Goal: Task Accomplishment & Management: Manage account settings

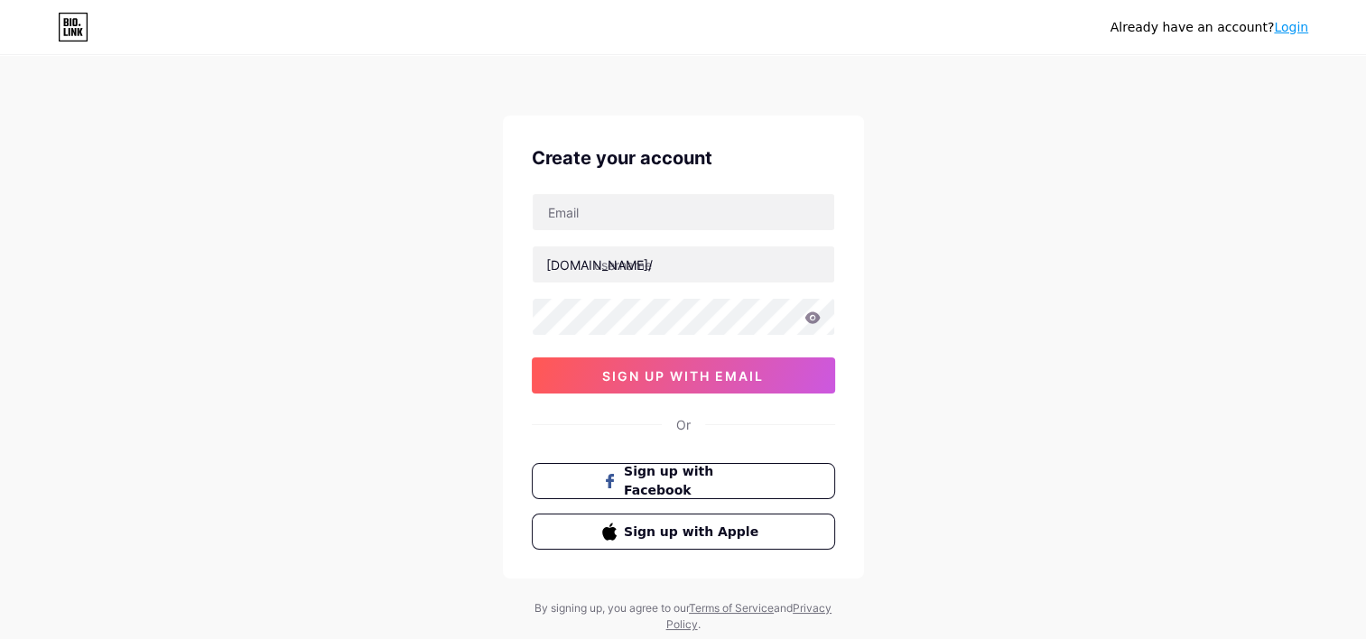
click at [1285, 20] on link "Login" at bounding box center [1291, 27] width 34 height 14
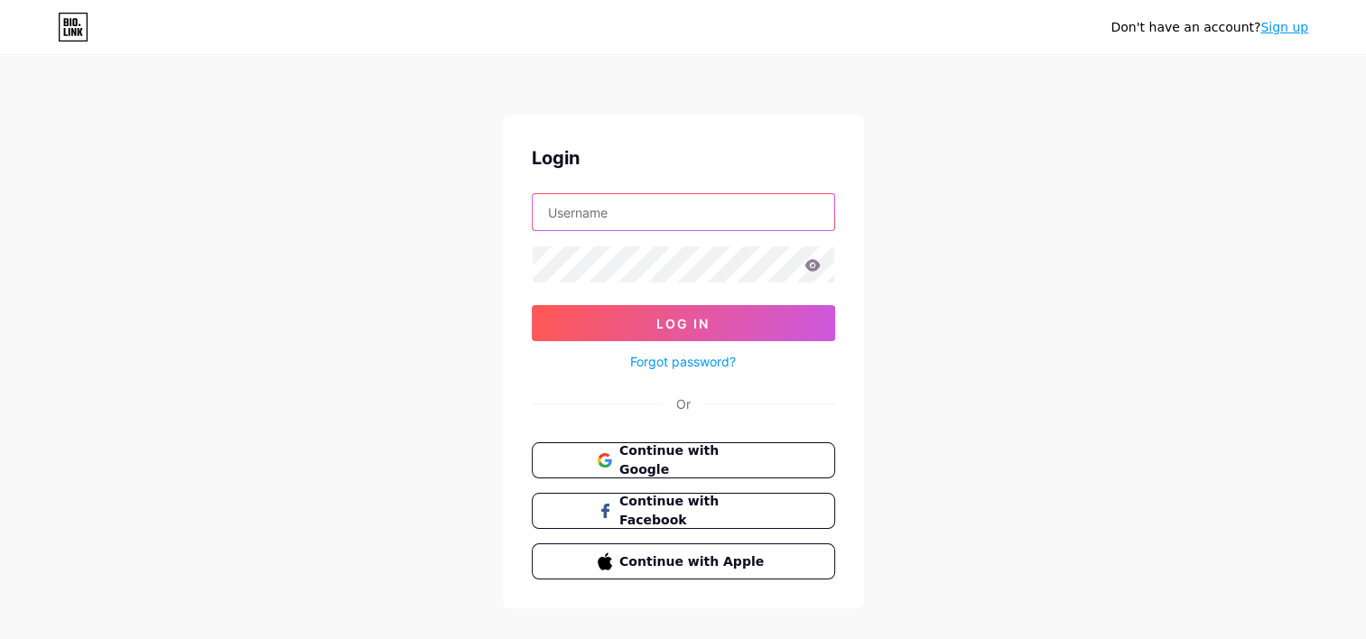
click at [621, 220] on input "text" at bounding box center [684, 212] width 302 height 36
type input "aromasdeluzcr"
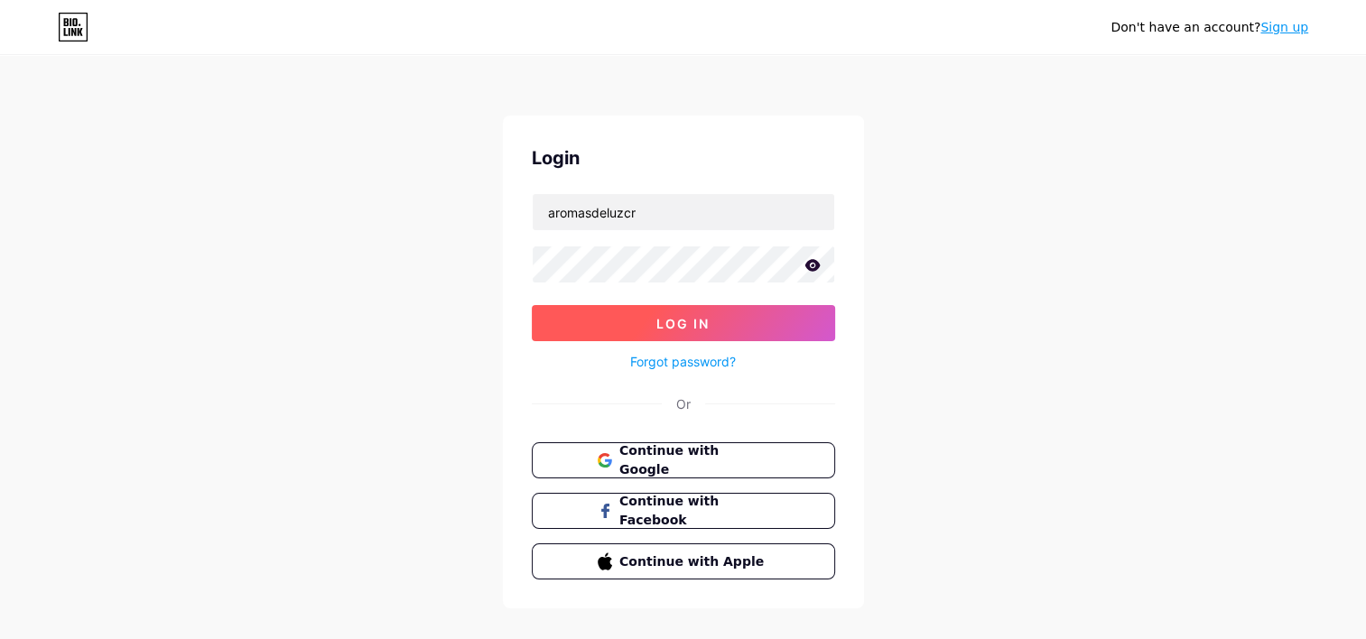
click at [735, 327] on button "Log In" at bounding box center [683, 323] width 303 height 36
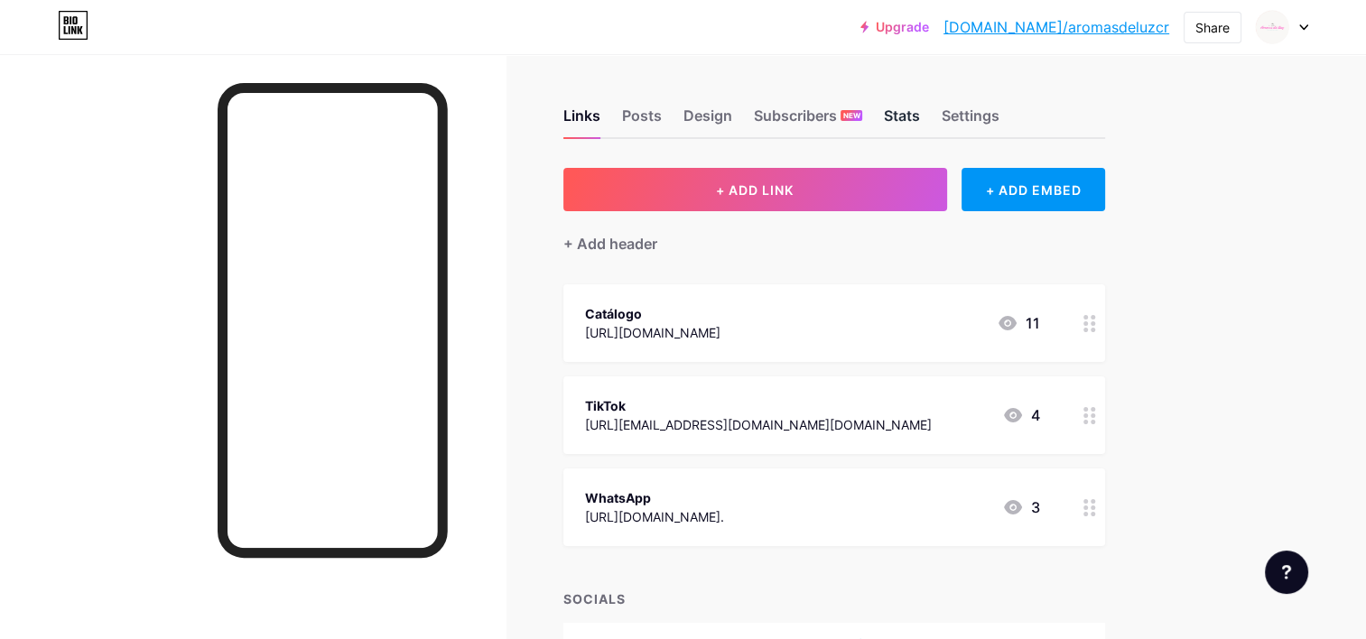
click at [911, 110] on div "Stats" at bounding box center [902, 121] width 36 height 33
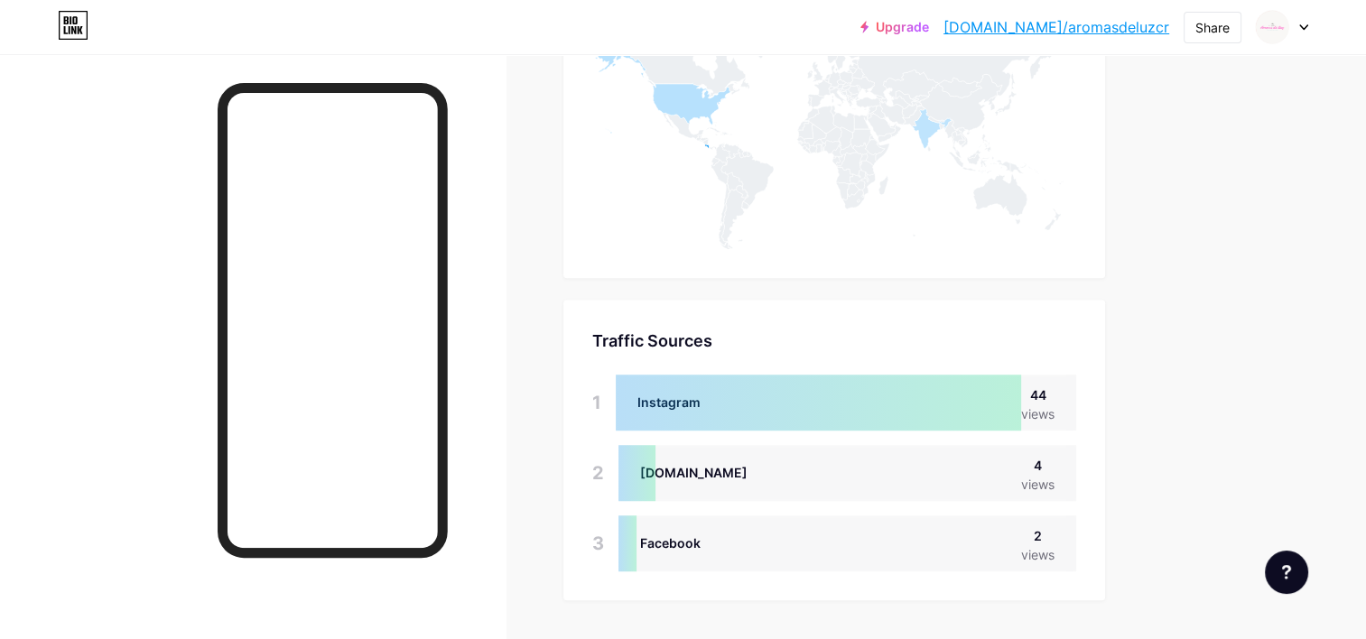
scroll to position [1225, 0]
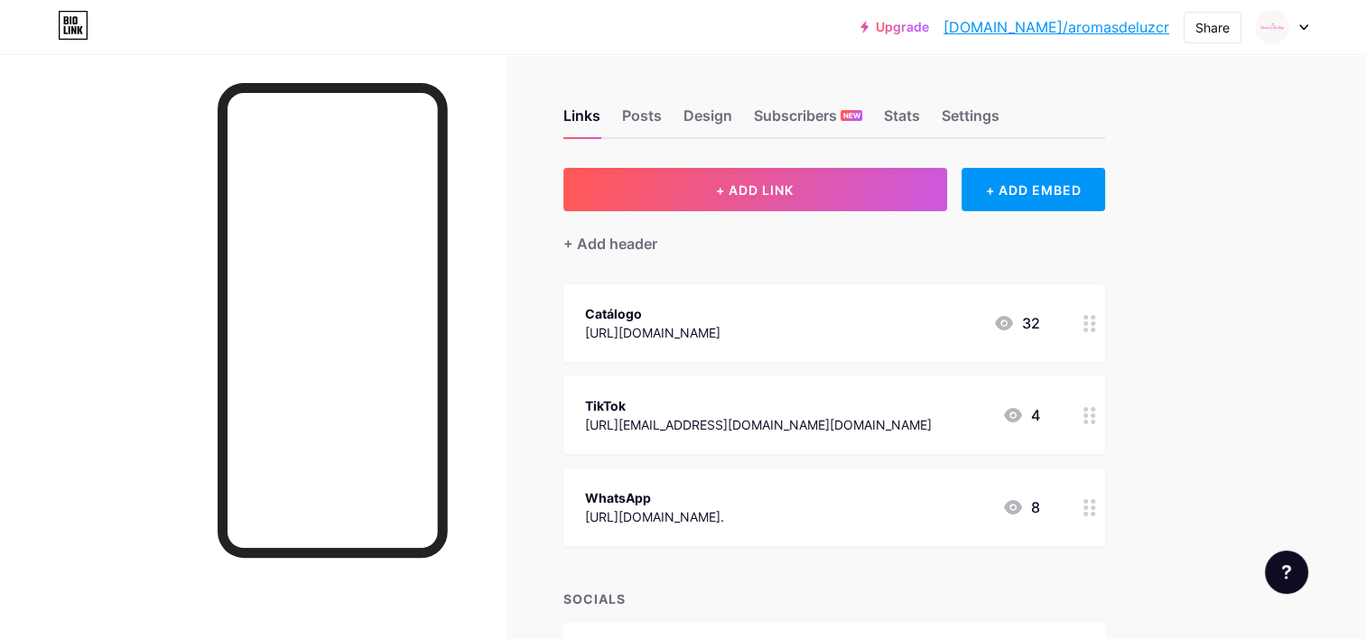
click at [665, 331] on div "[URL][DOMAIN_NAME]" at bounding box center [652, 332] width 135 height 19
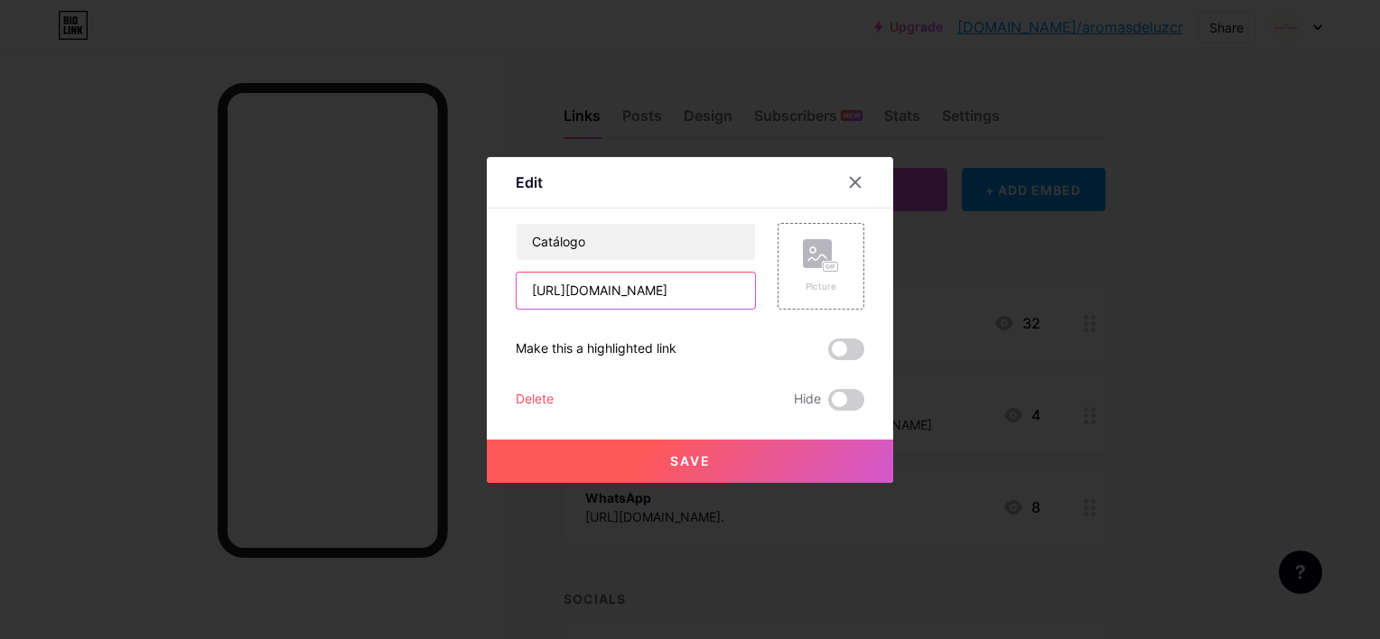
click at [647, 293] on input "https://www.canva.com/design/DAGtAbw71zE/PjVEGe5f9-wgAm9U3_UEVw/edit" at bounding box center [636, 291] width 238 height 36
click at [647, 292] on input "https://www.canva.com/design/DAGtAbw71zE/PjVEGe5f9-wgAm9U3_UEVw/edit" at bounding box center [636, 291] width 238 height 36
paste input "hMBBD36NeL6lFC6P1tEB9A/view?utm_content=DAGtAbw71zE&utm_campaign=designshare&ut…"
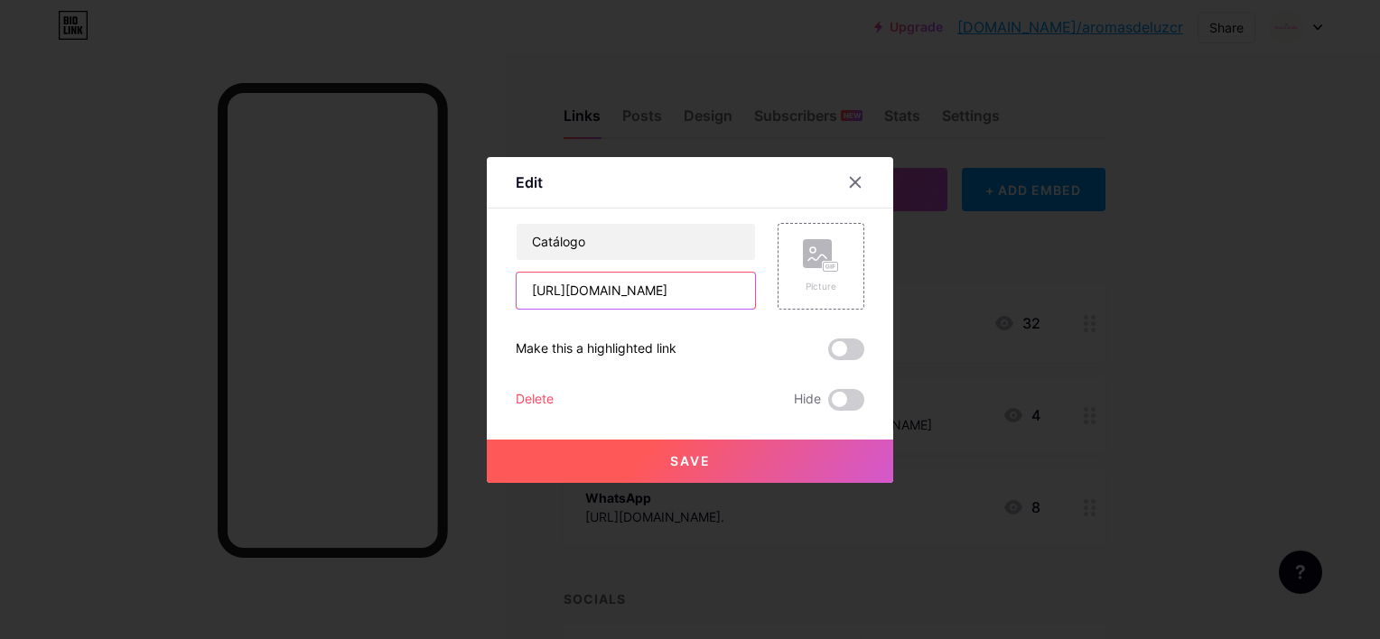
type input "[URL][DOMAIN_NAME]"
click at [671, 455] on span "Save" at bounding box center [690, 460] width 41 height 15
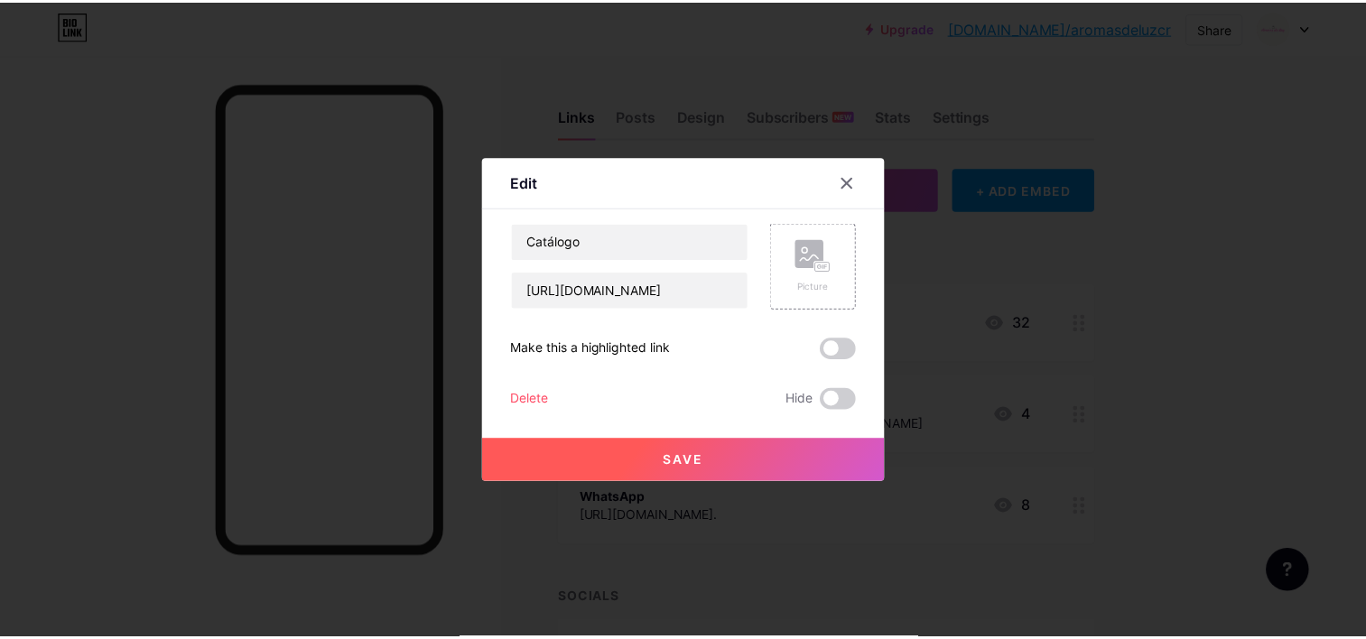
scroll to position [0, 0]
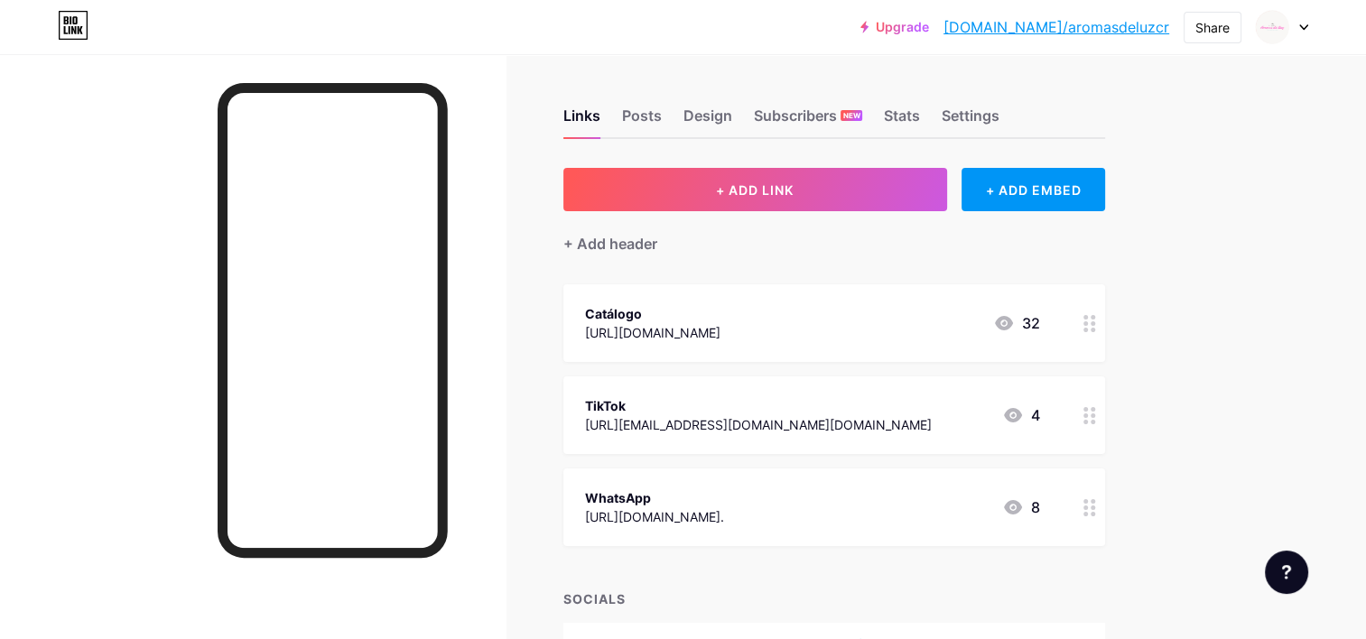
click at [1182, 199] on div "Upgrade [DOMAIN_NAME]/aromas... [DOMAIN_NAME]/aromasdeluzcr Share Switch accoun…" at bounding box center [683, 378] width 1366 height 757
click at [721, 320] on div "Catálogo" at bounding box center [652, 313] width 135 height 19
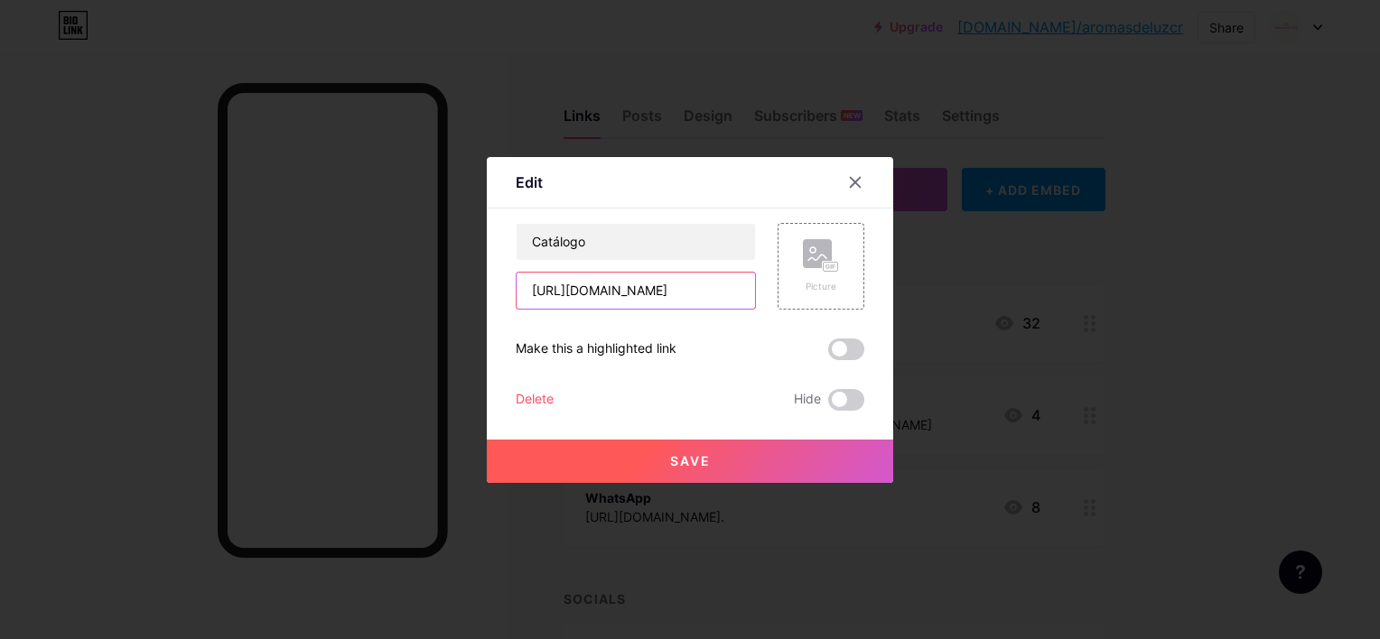
click at [700, 296] on input "[URL][DOMAIN_NAME]" at bounding box center [636, 291] width 238 height 36
click at [693, 465] on span "Save" at bounding box center [690, 460] width 41 height 15
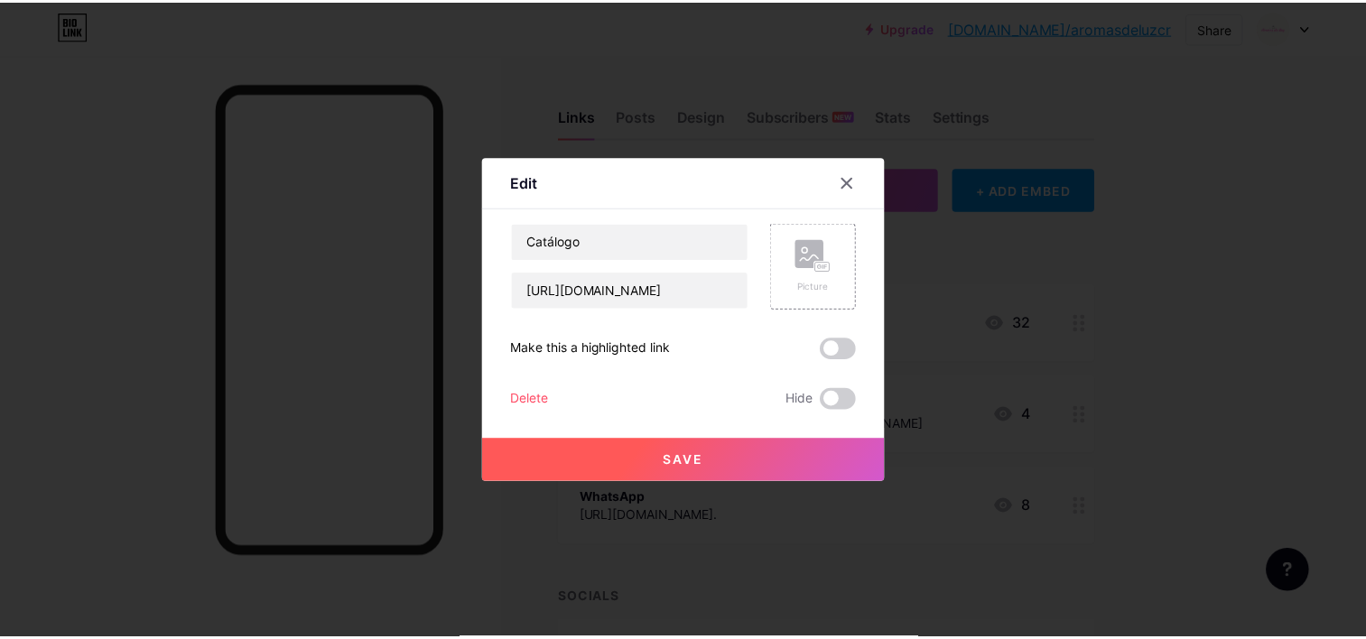
scroll to position [0, 0]
